Goal: Task Accomplishment & Management: Complete application form

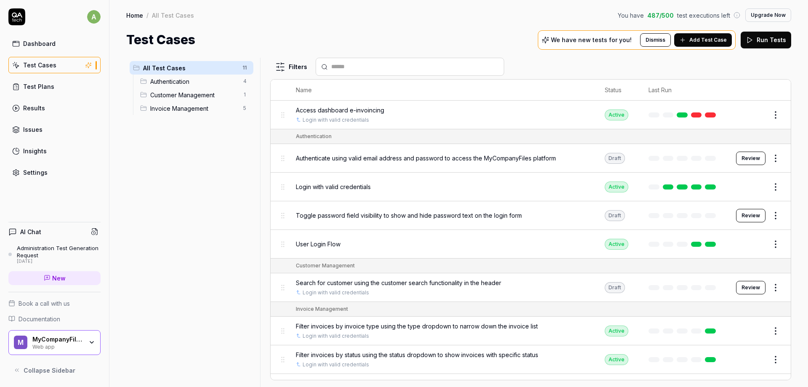
click at [74, 67] on link "Test Cases" at bounding box center [54, 65] width 92 height 16
click at [86, 339] on div "MyCompanyFiles Web app" at bounding box center [60, 342] width 56 height 14
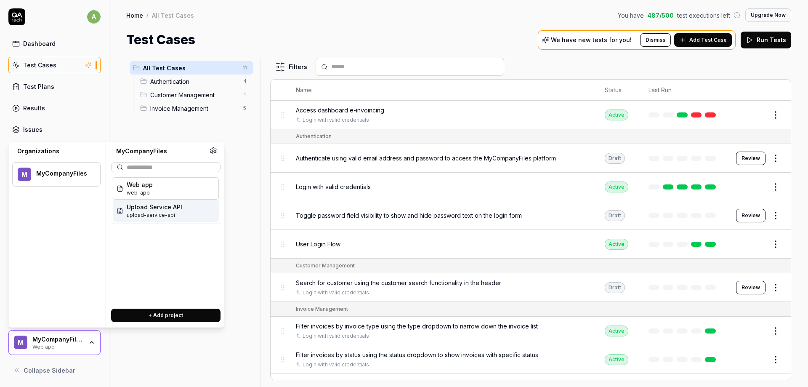
click at [153, 210] on span "Upload Service API" at bounding box center [155, 206] width 56 height 9
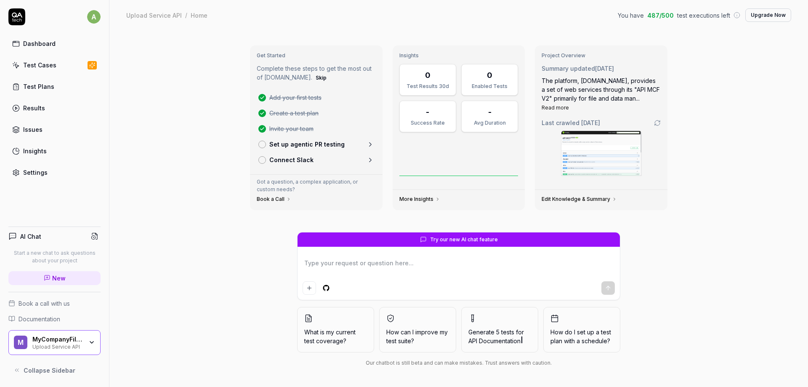
type textarea "*"
click at [46, 61] on div "Test Cases" at bounding box center [39, 65] width 33 height 9
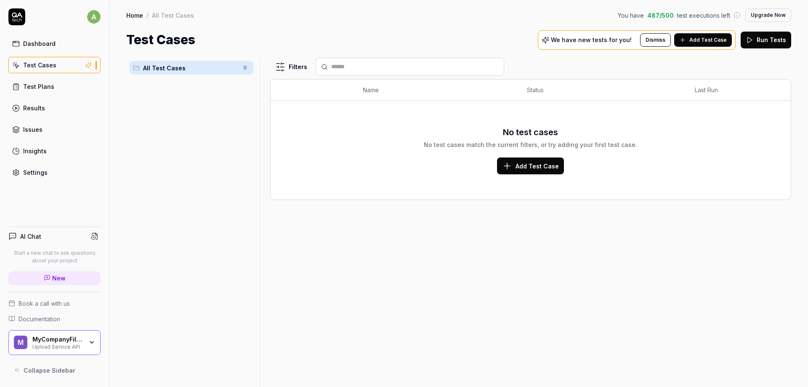
click at [709, 38] on span "Add Test Case" at bounding box center [707, 40] width 37 height 8
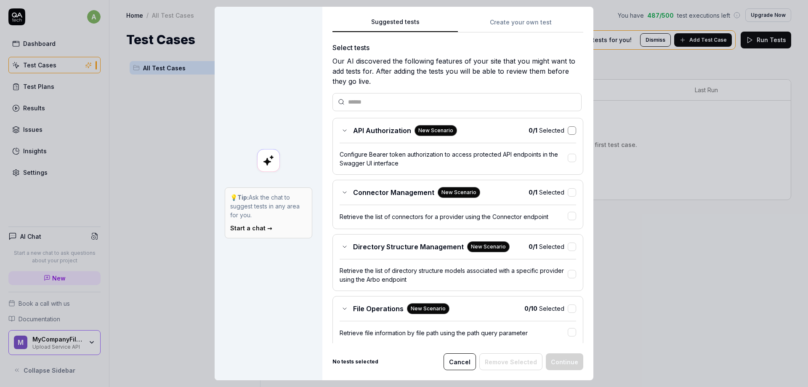
click at [571, 134] on button "button" at bounding box center [572, 130] width 8 height 8
click at [573, 132] on button "button" at bounding box center [572, 130] width 8 height 8
click at [344, 132] on icon at bounding box center [344, 130] width 7 height 7
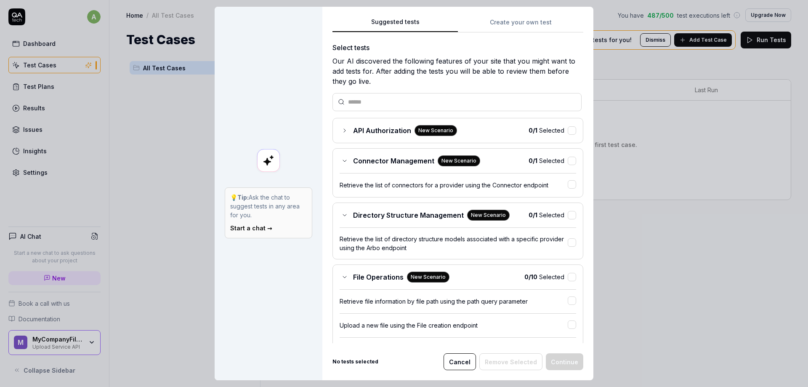
click at [341, 160] on div "Connector Management New Scenario" at bounding box center [410, 160] width 141 height 11
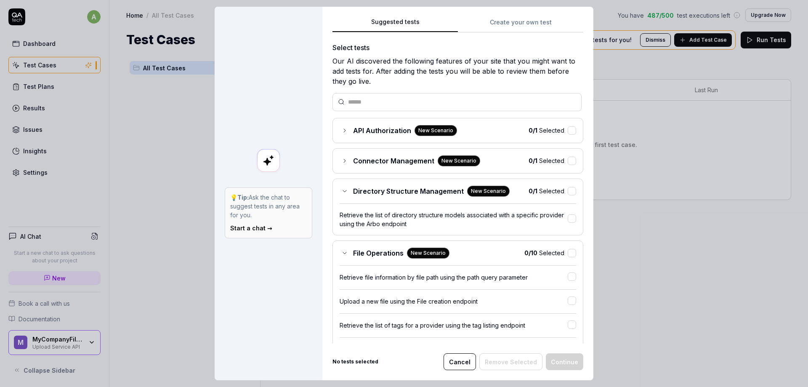
click at [344, 191] on icon at bounding box center [344, 191] width 7 height 7
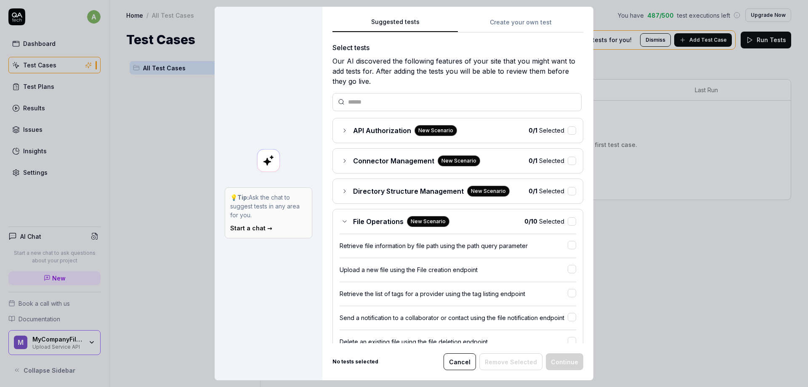
click at [346, 219] on icon at bounding box center [344, 221] width 7 height 7
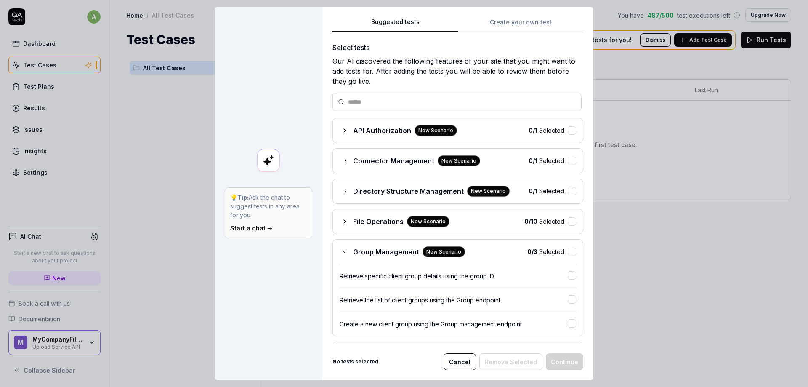
click at [346, 251] on icon at bounding box center [344, 251] width 7 height 7
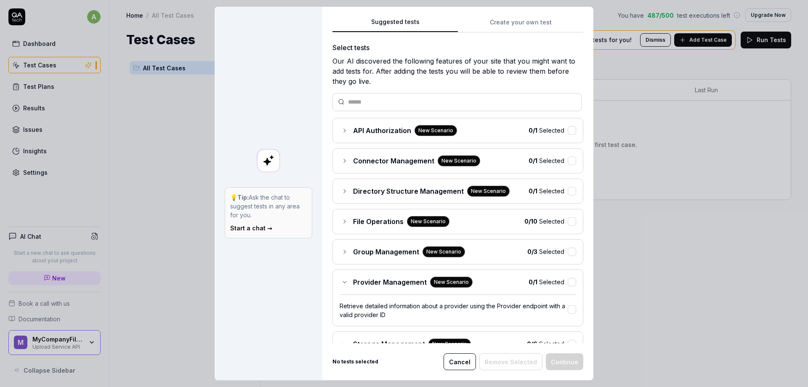
click at [345, 287] on div "Provider Management New Scenario" at bounding box center [406, 281] width 133 height 11
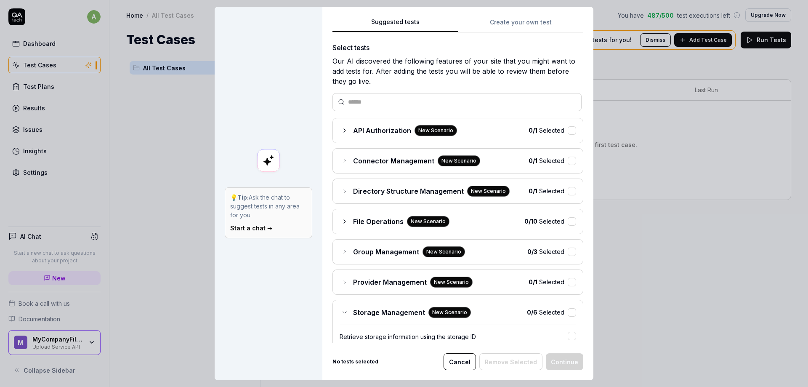
click at [345, 315] on icon at bounding box center [344, 312] width 7 height 7
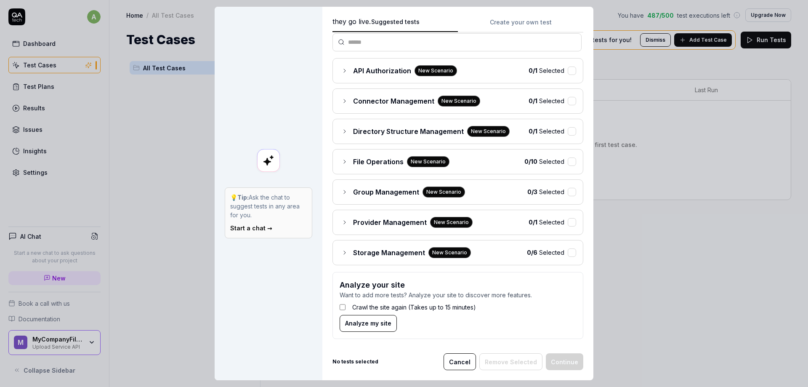
scroll to position [62, 0]
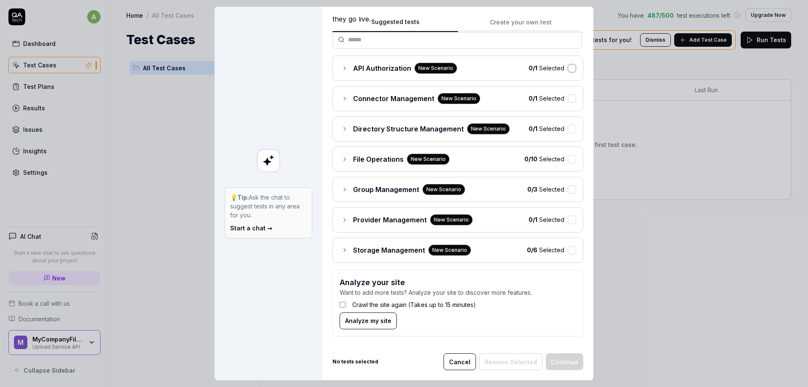
click at [568, 69] on button "button" at bounding box center [572, 68] width 8 height 8
drag, startPoint x: 569, startPoint y: 98, endPoint x: 571, endPoint y: 105, distance: 7.1
click at [570, 98] on button "button" at bounding box center [572, 98] width 8 height 8
click at [570, 128] on button "button" at bounding box center [572, 129] width 8 height 8
click at [570, 159] on button "button" at bounding box center [572, 159] width 8 height 8
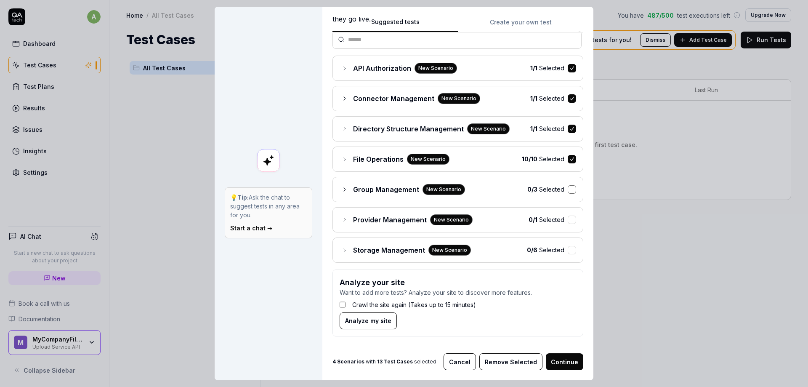
click at [570, 193] on button "button" at bounding box center [572, 189] width 8 height 8
click at [571, 224] on div "Provider Management New Scenario 0 / 1 Selected" at bounding box center [458, 219] width 237 height 11
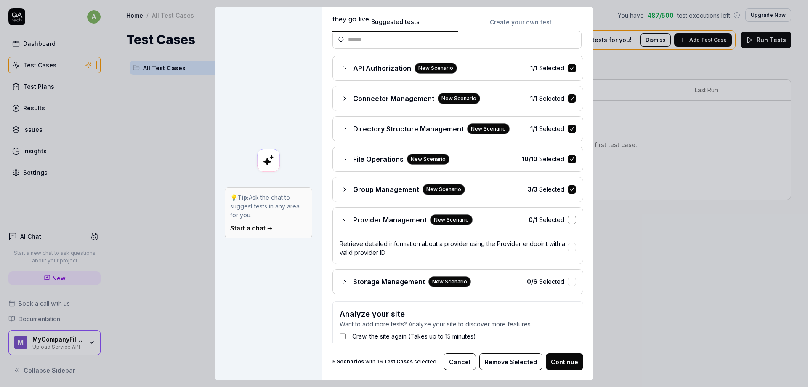
click at [572, 221] on button "button" at bounding box center [572, 219] width 8 height 8
click at [572, 282] on button "button" at bounding box center [572, 281] width 8 height 8
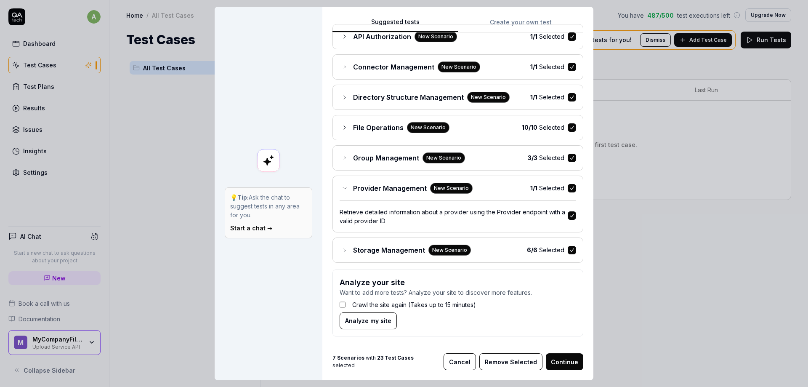
click at [559, 361] on button "Continue" at bounding box center [564, 361] width 37 height 17
